Goal: Task Accomplishment & Management: Manage account settings

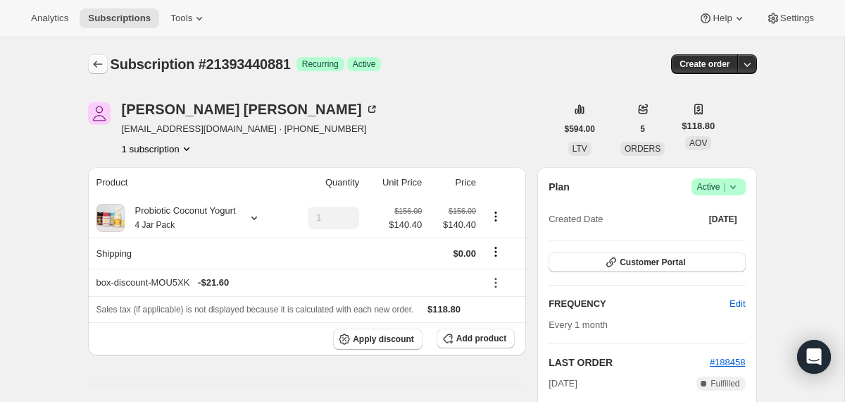
click at [94, 62] on icon "Subscriptions" at bounding box center [98, 64] width 14 height 14
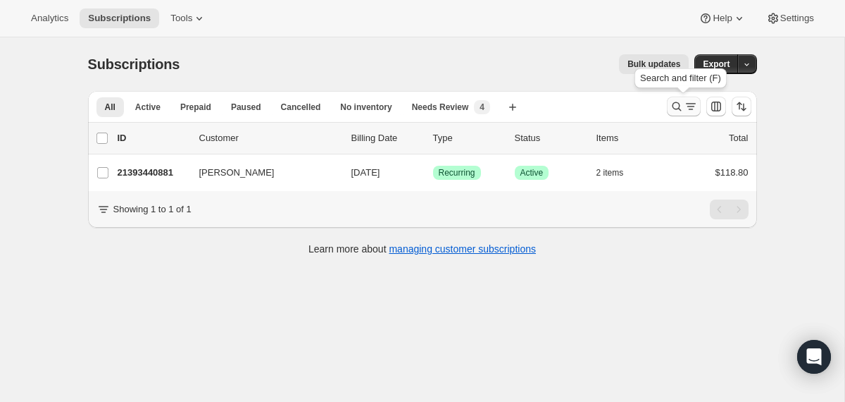
click at [676, 110] on icon "Search and filter results" at bounding box center [677, 106] width 14 height 14
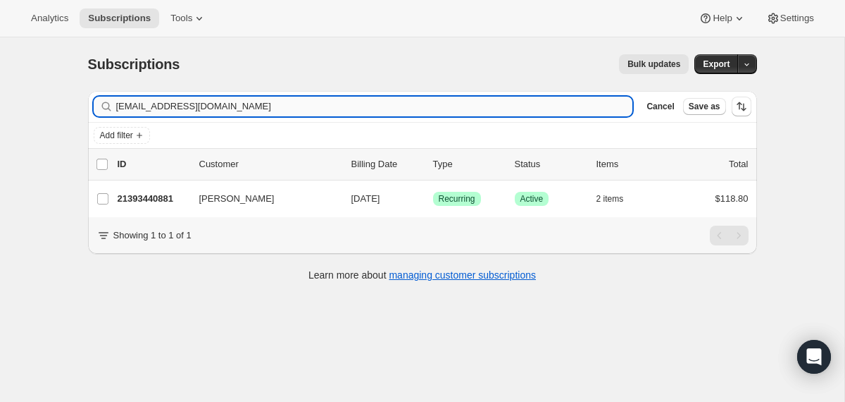
click at [509, 108] on input "[EMAIL_ADDRESS][DOMAIN_NAME]" at bounding box center [374, 107] width 517 height 20
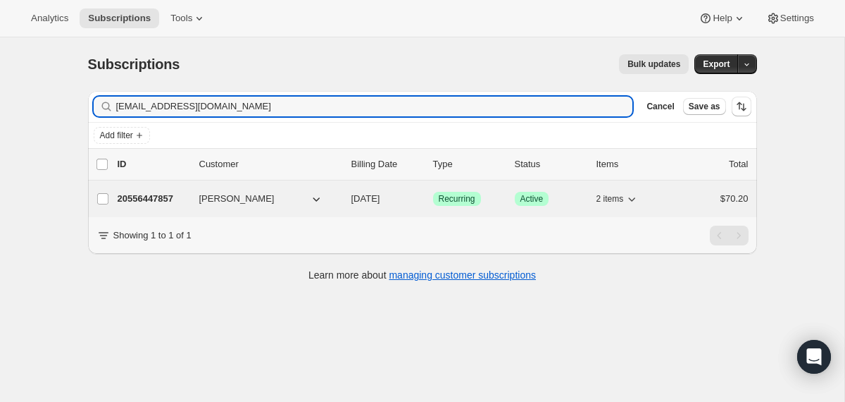
type input "[EMAIL_ADDRESS][DOMAIN_NAME]"
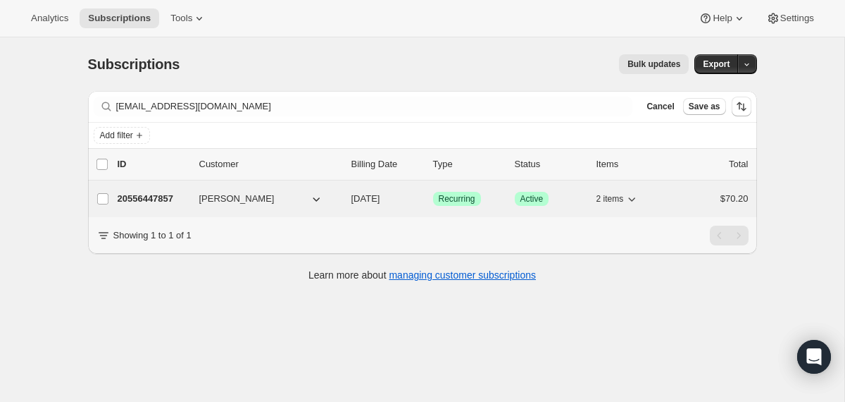
click at [348, 203] on div "20556447857 [PERSON_NAME] [DATE] Success Recurring Success Active 2 items $70.20" at bounding box center [433, 199] width 631 height 20
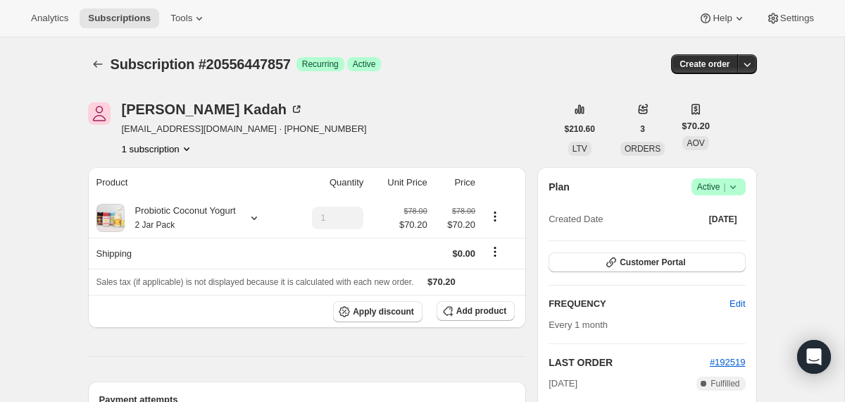
click at [735, 183] on icon at bounding box center [733, 187] width 14 height 14
click at [723, 230] on button "Cancel subscription" at bounding box center [713, 238] width 88 height 23
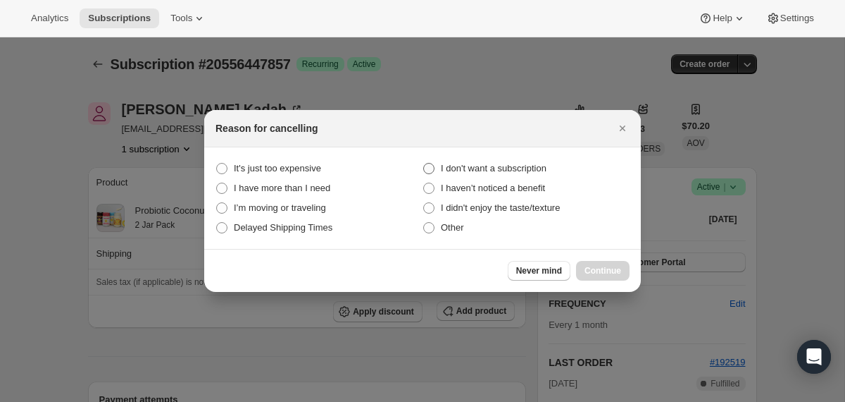
click at [456, 169] on span "I don't want a subscription" at bounding box center [494, 168] width 106 height 11
click at [424, 163] on subscription "I don't want a subscription" at bounding box center [423, 163] width 1 height 1
radio subscription "true"
click at [594, 268] on span "Continue" at bounding box center [603, 270] width 37 height 11
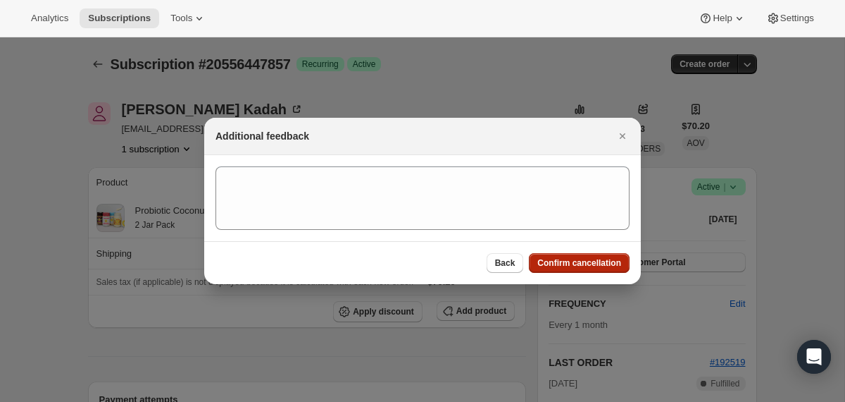
click at [594, 268] on button "Confirm cancellation" at bounding box center [579, 263] width 101 height 20
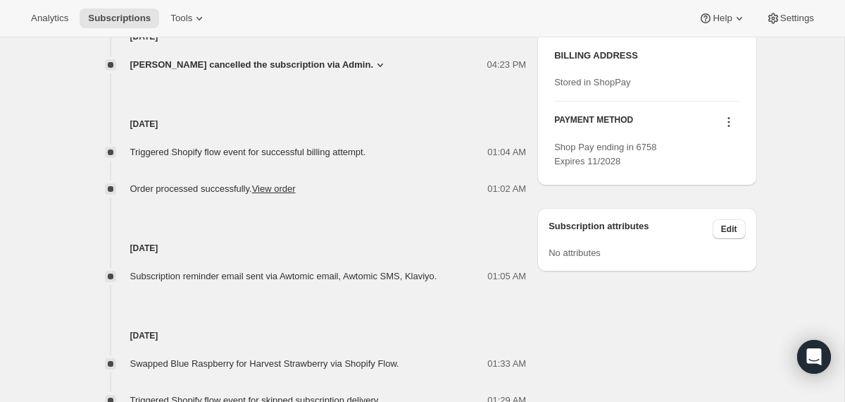
scroll to position [711, 0]
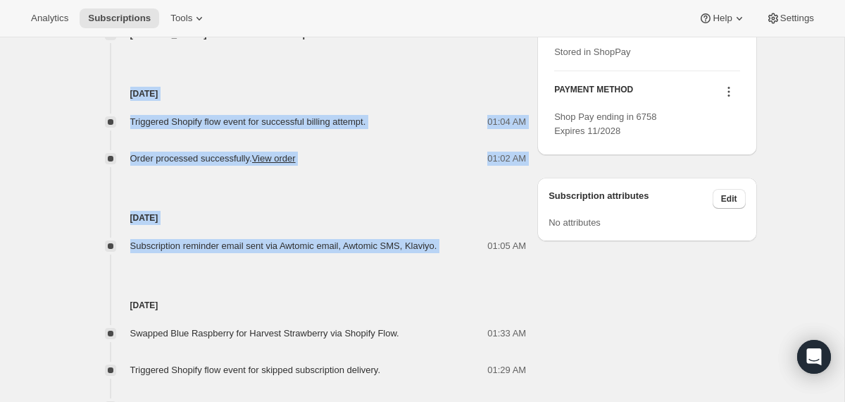
drag, startPoint x: 473, startPoint y: 252, endPoint x: 390, endPoint y: 65, distance: 204.7
click at [390, 65] on div "[DATE] [PERSON_NAME] cancelled the subscription via Admin. 04:23 PM I don't wan…" at bounding box center [307, 304] width 439 height 611
copy div "[DATE] Triggered Shopify flow event for successful billing attempt. 01:04 AM Or…"
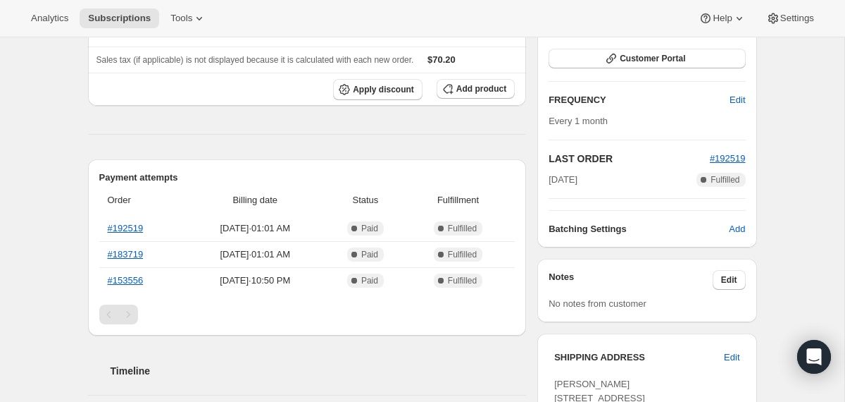
scroll to position [0, 0]
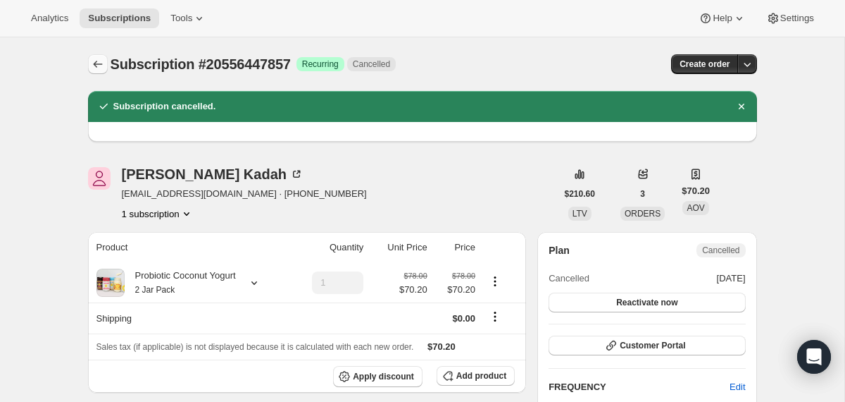
click at [96, 58] on icon "Subscriptions" at bounding box center [98, 64] width 14 height 14
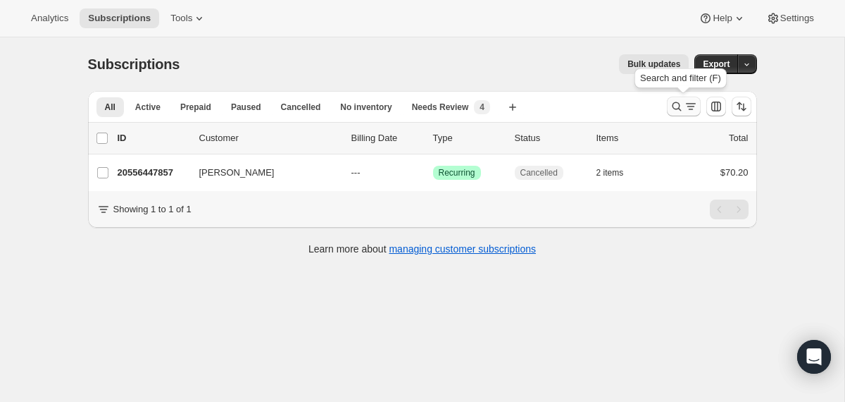
click at [672, 110] on icon "Search and filter results" at bounding box center [677, 106] width 14 height 14
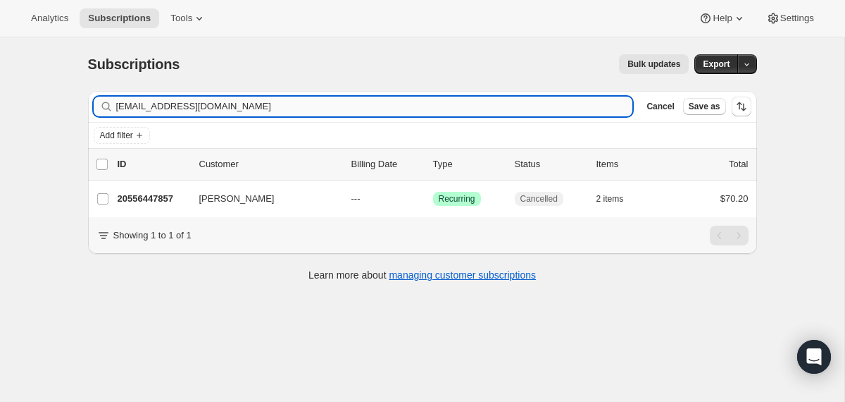
click at [495, 110] on input "[EMAIL_ADDRESS][DOMAIN_NAME]" at bounding box center [374, 107] width 517 height 20
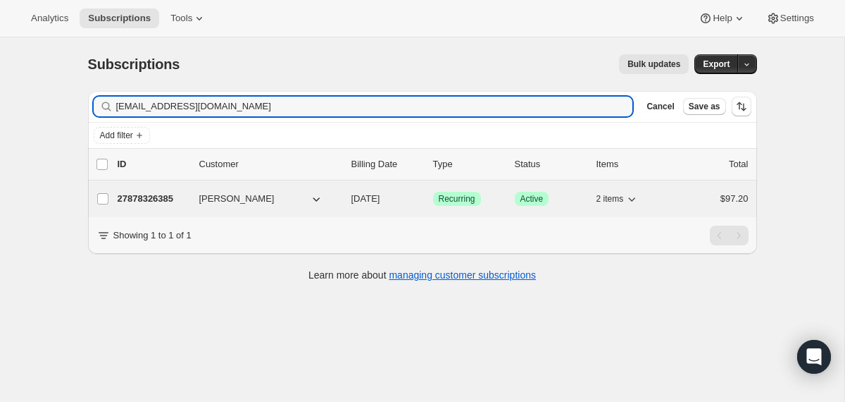
type input "[EMAIL_ADDRESS][DOMAIN_NAME]"
click at [353, 204] on p "[DATE]" at bounding box center [387, 199] width 70 height 14
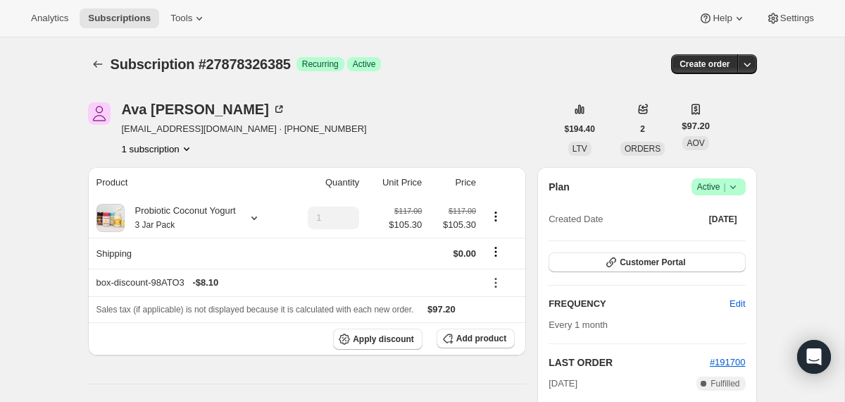
click at [735, 182] on icon at bounding box center [733, 187] width 14 height 14
click at [712, 244] on span "Cancel subscription" at bounding box center [713, 239] width 80 height 14
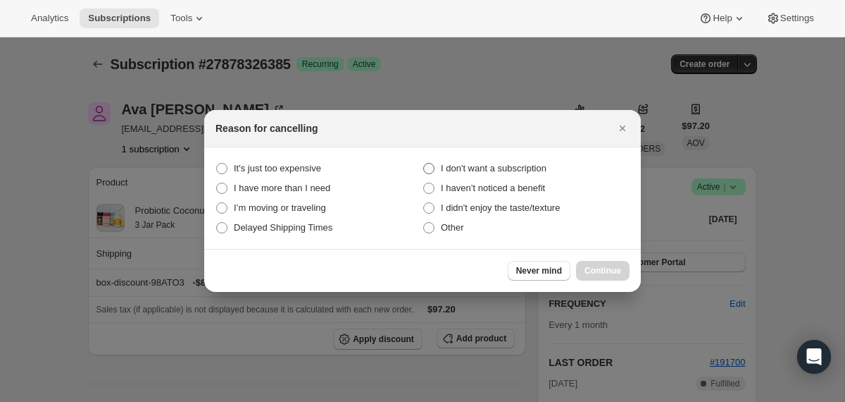
click at [528, 165] on span "I don't want a subscription" at bounding box center [494, 168] width 106 height 11
click at [424, 163] on subscription "I don't want a subscription" at bounding box center [423, 163] width 1 height 1
radio subscription "true"
click at [604, 263] on button "Continue" at bounding box center [603, 271] width 54 height 20
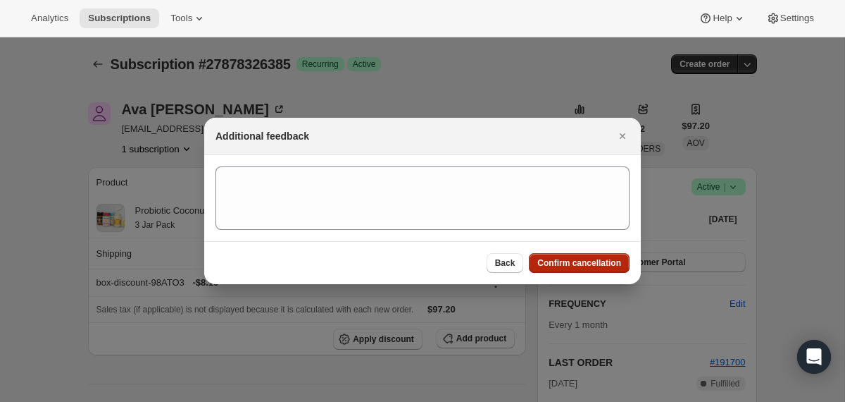
click at [604, 263] on span "Confirm cancellation" at bounding box center [580, 262] width 84 height 11
